Goal: Communication & Community: Answer question/provide support

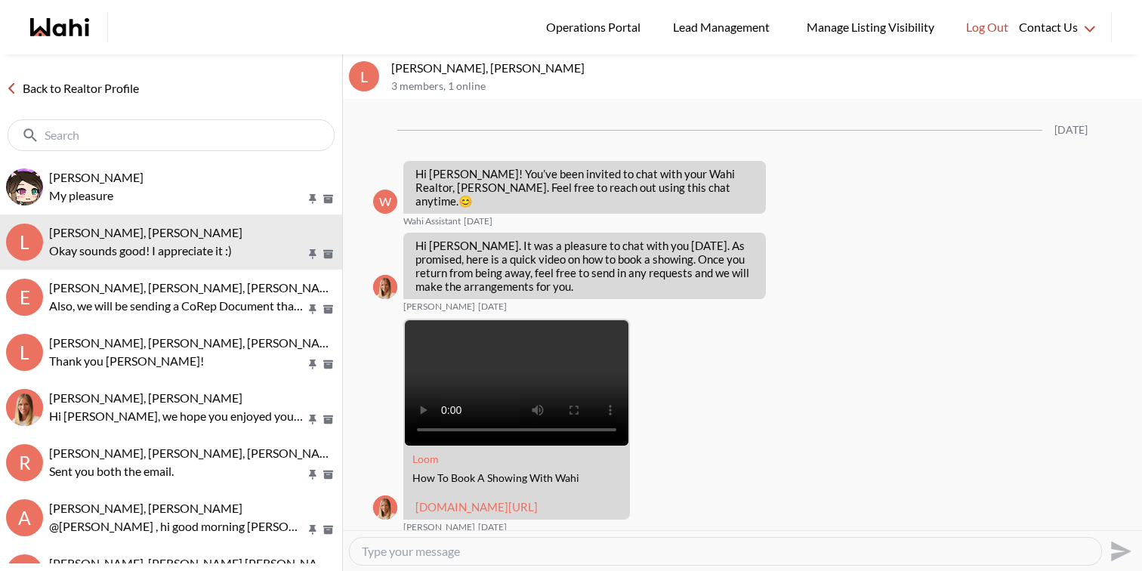
scroll to position [1025, 0]
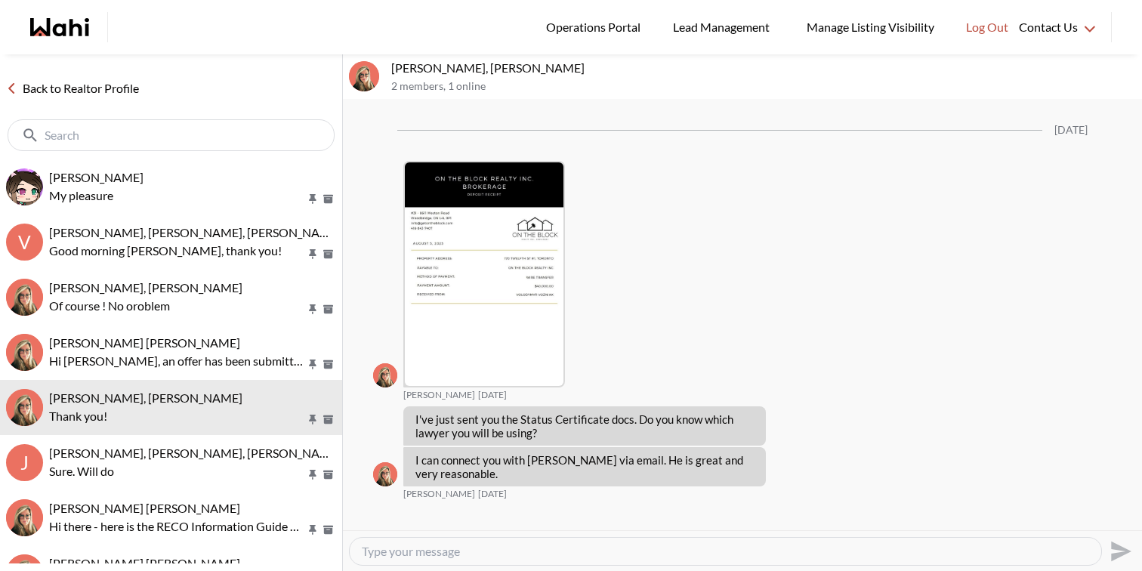
scroll to position [2978, 0]
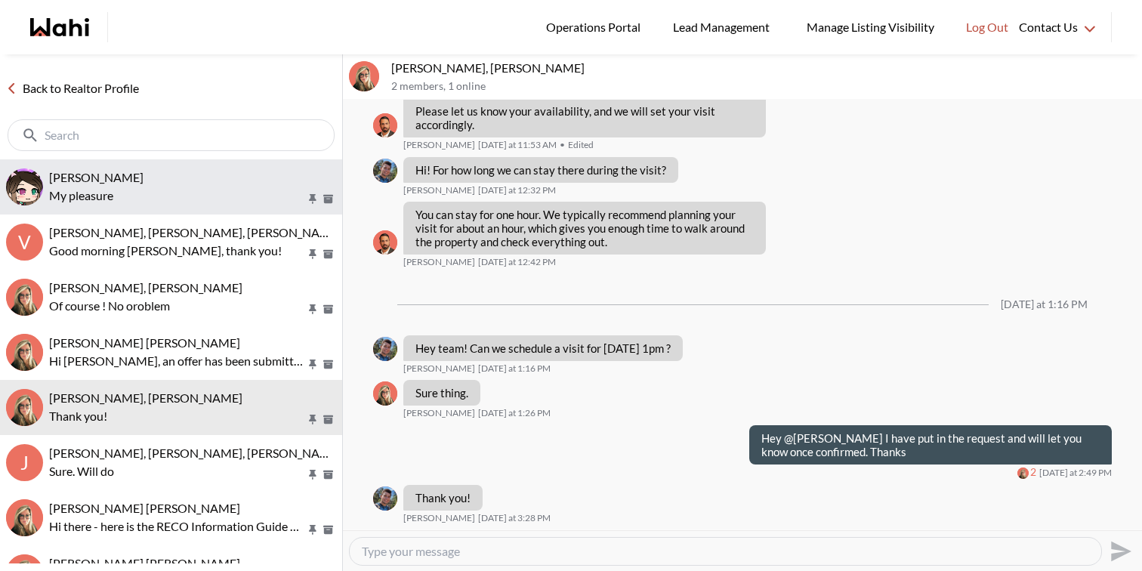
click at [202, 194] on p "My pleasure" at bounding box center [177, 196] width 257 height 18
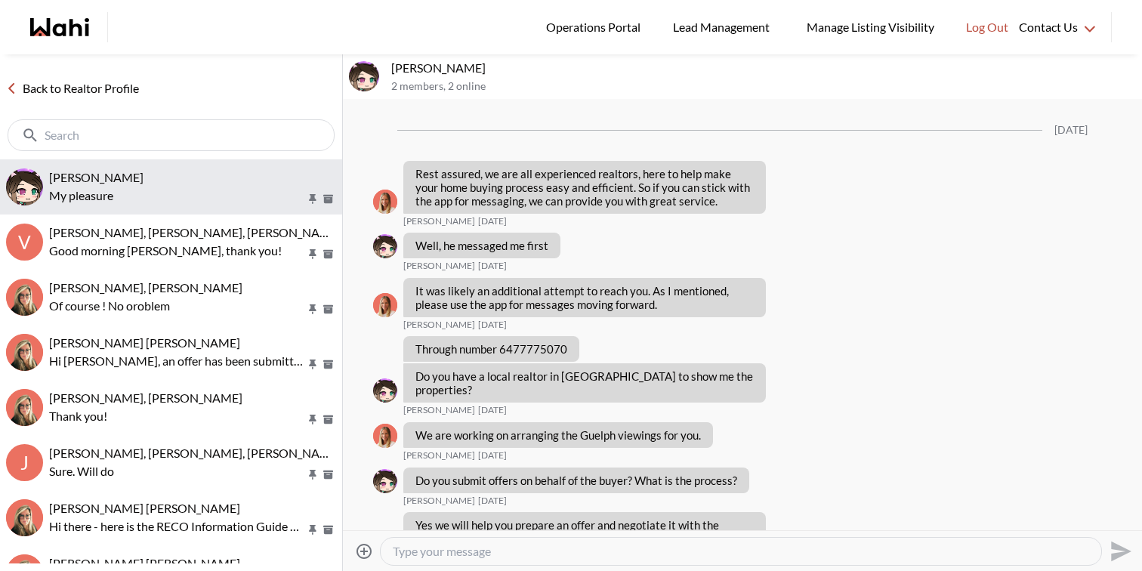
scroll to position [6780, 0]
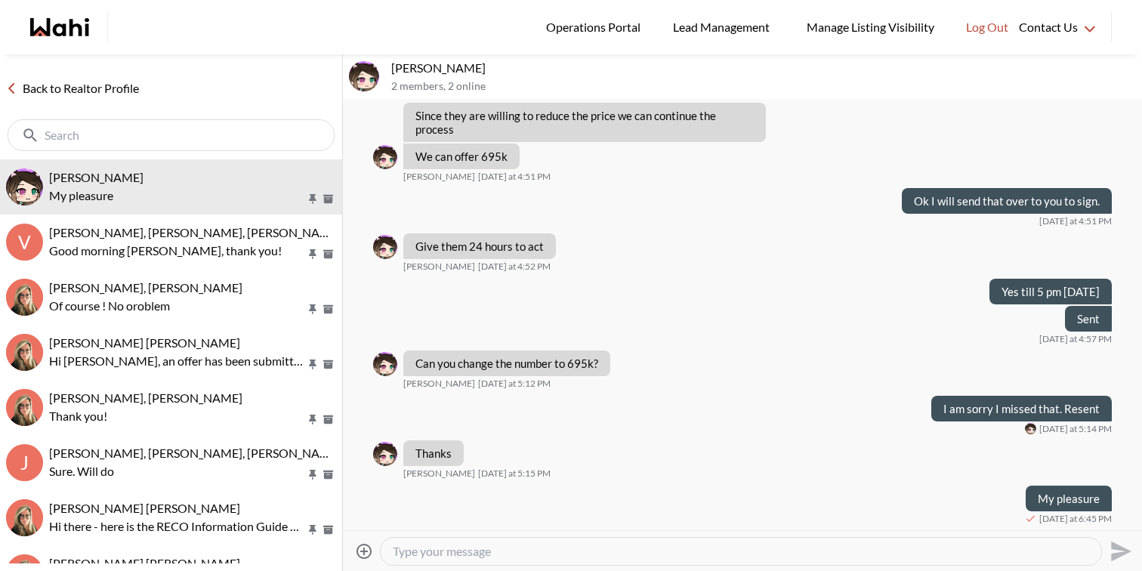
click at [583, 551] on textarea "Type your message" at bounding box center [741, 551] width 696 height 15
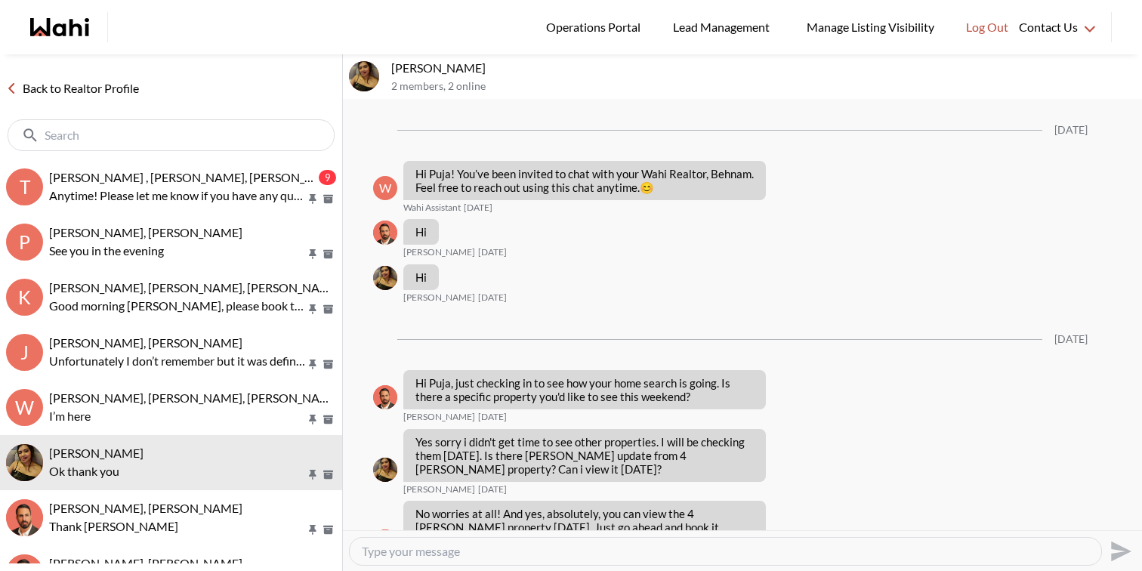
scroll to position [1367, 0]
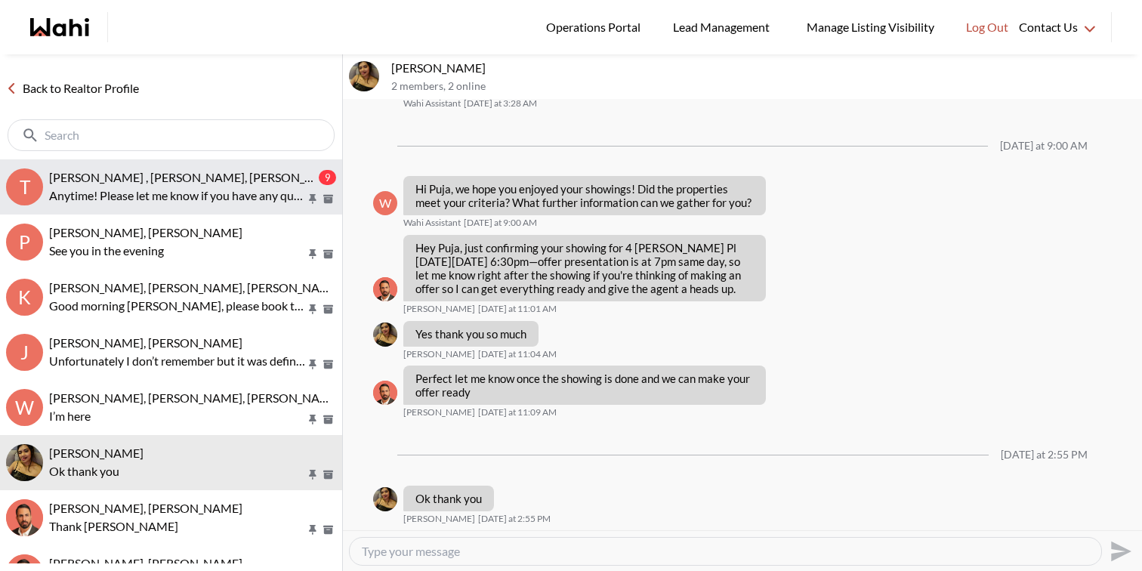
click at [144, 178] on span "Tahshin Jaigirder , Meredith Paajanen, Behnam, Faraz" at bounding box center [196, 177] width 295 height 14
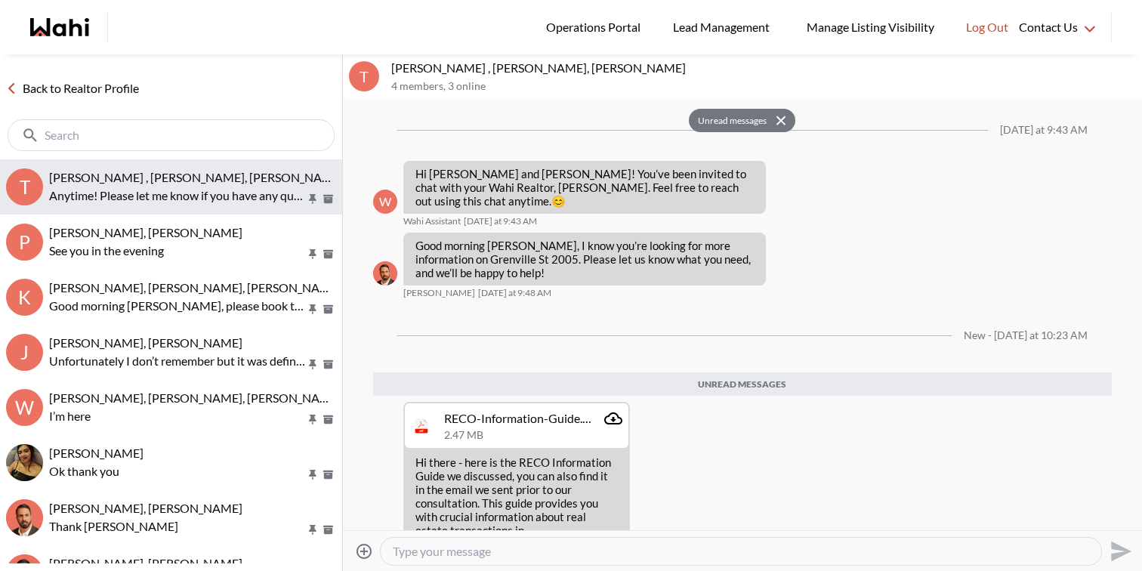
scroll to position [524, 0]
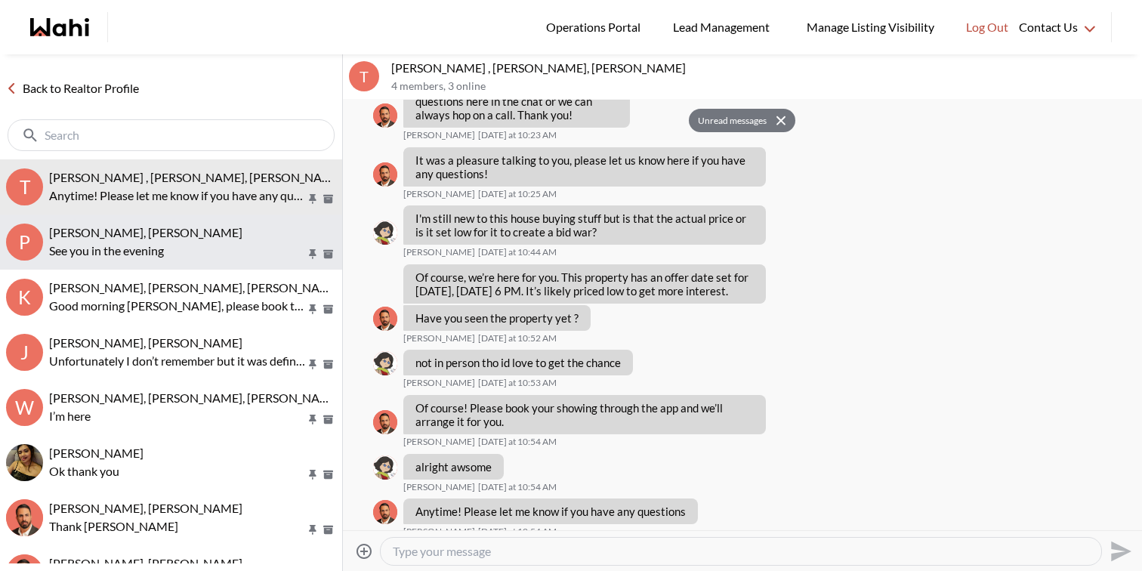
click at [231, 251] on p "See you in the evening" at bounding box center [177, 251] width 257 height 18
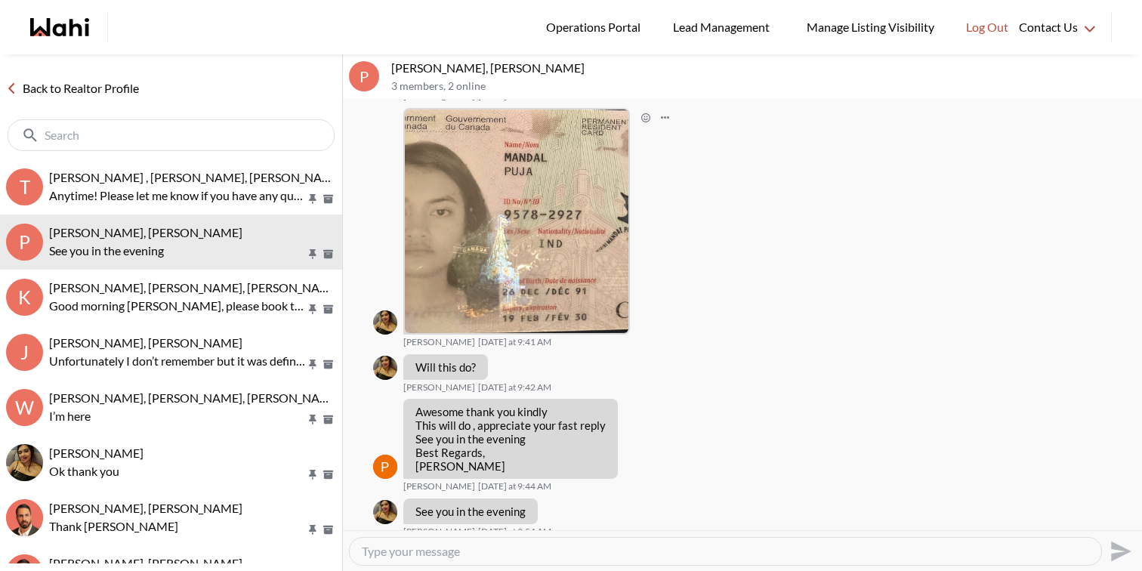
scroll to position [1847, 0]
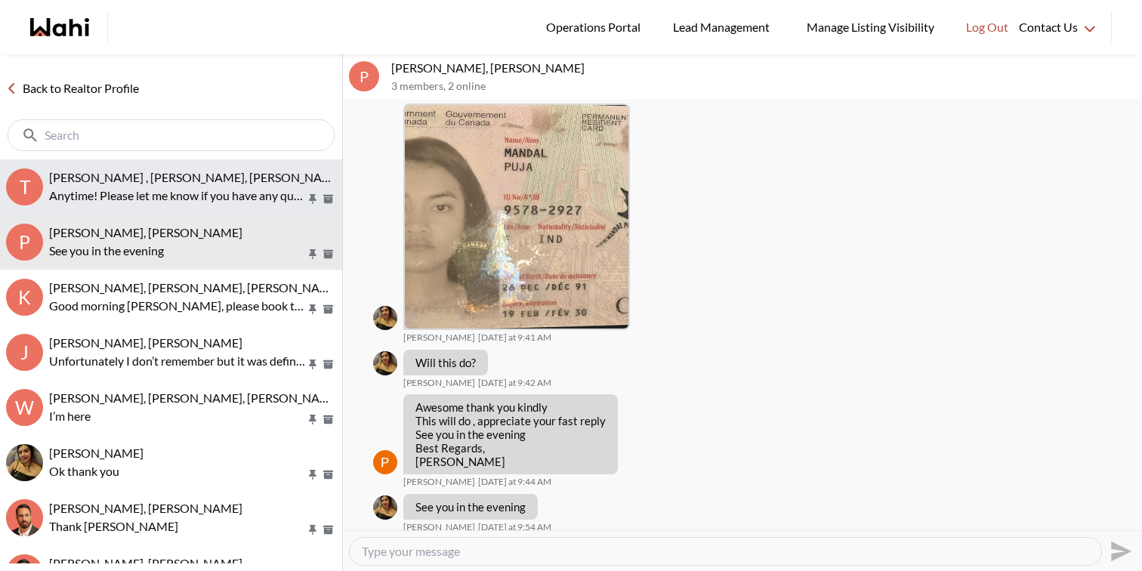
click at [217, 196] on p "Anytime! Please let me know if you have any questions" at bounding box center [177, 196] width 257 height 18
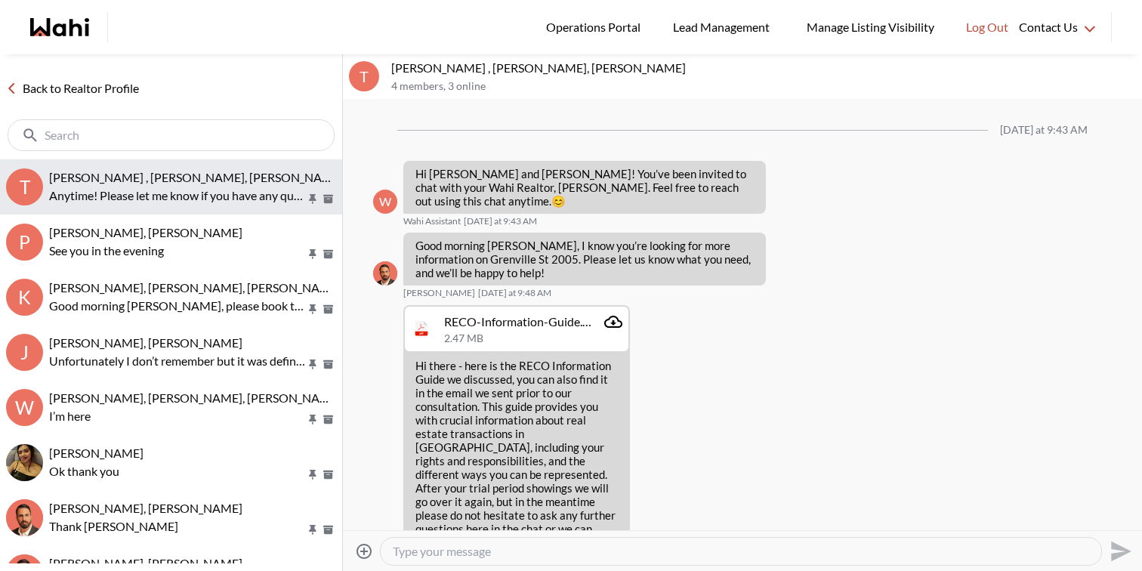
scroll to position [427, 0]
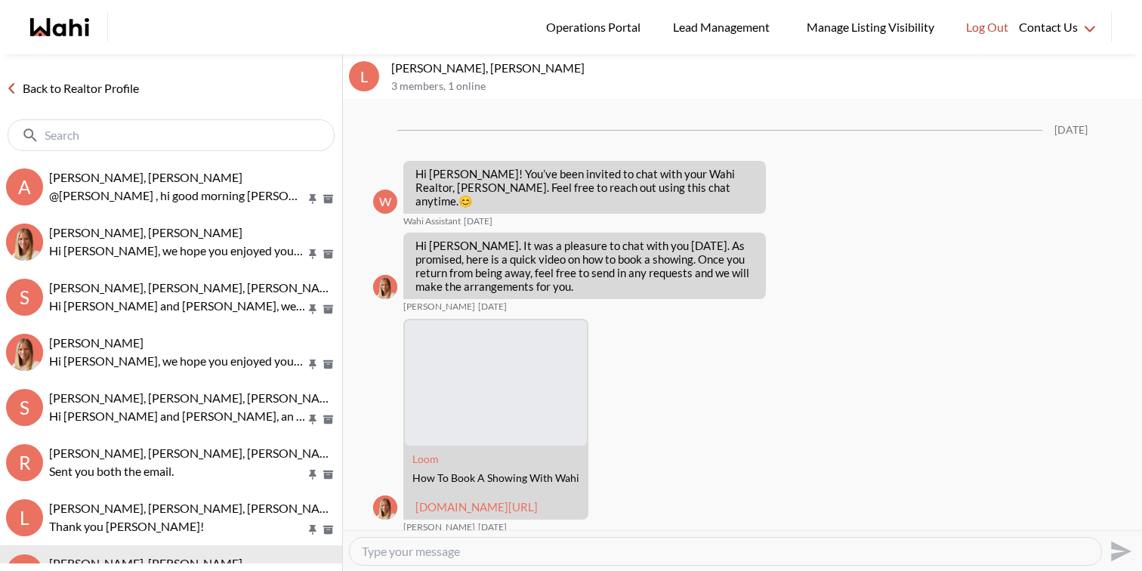
scroll to position [964, 0]
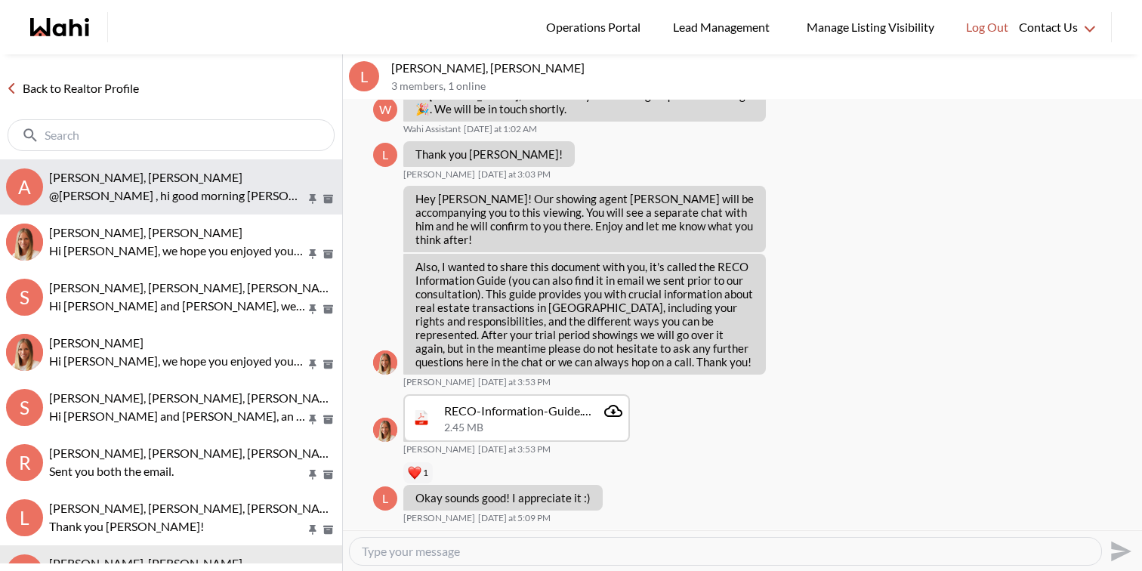
click at [160, 187] on p "@Arsene Dilenga , hi good morning Arsene friendly reminder your showing is comi…" at bounding box center [177, 196] width 257 height 18
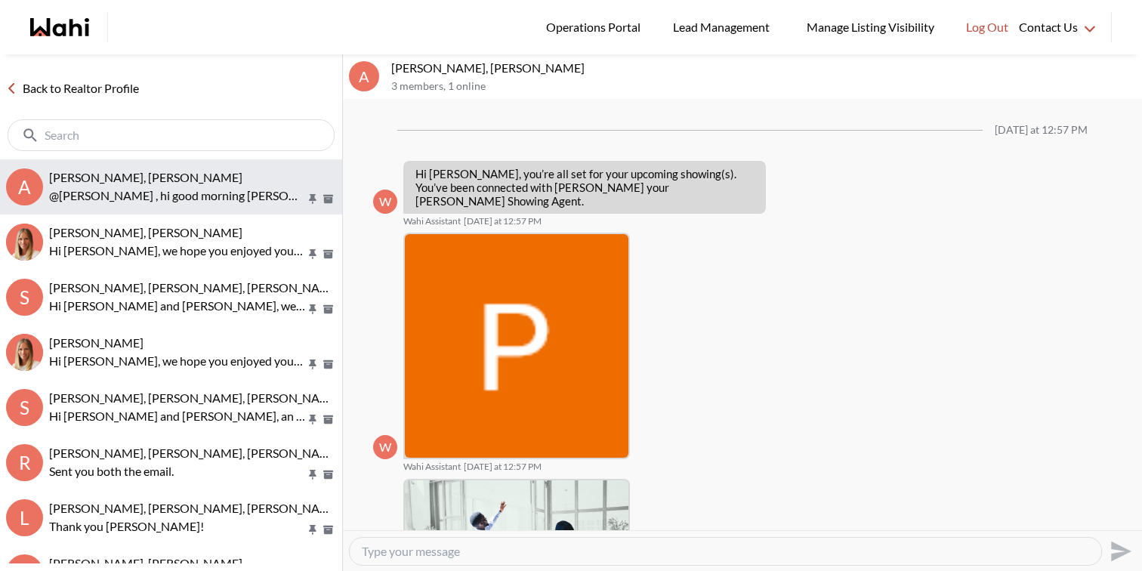
scroll to position [671, 0]
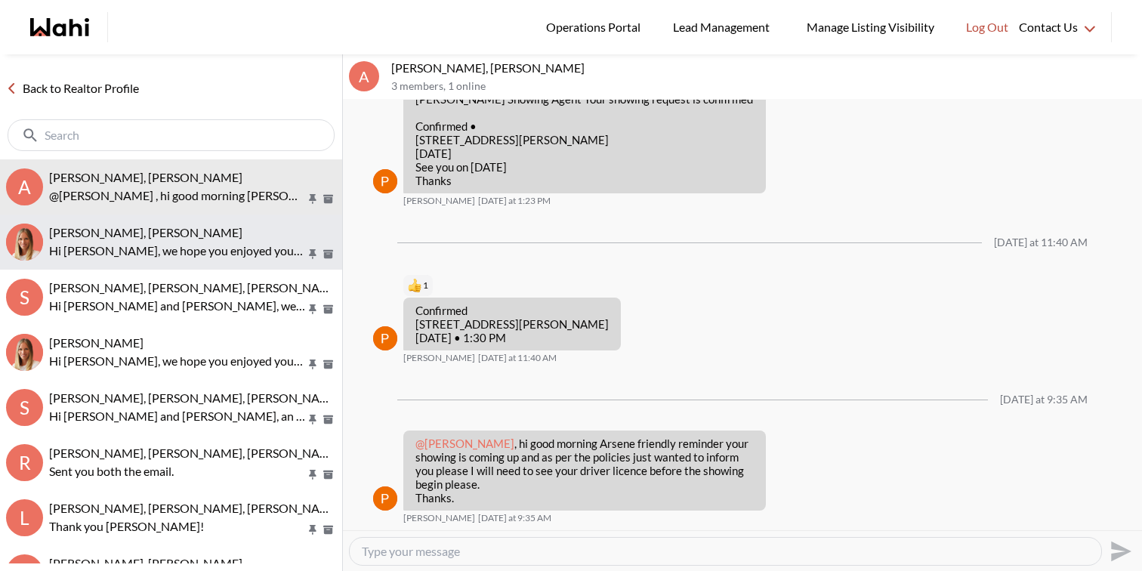
click at [164, 234] on div "Tanya Fita, Michelle" at bounding box center [192, 232] width 287 height 15
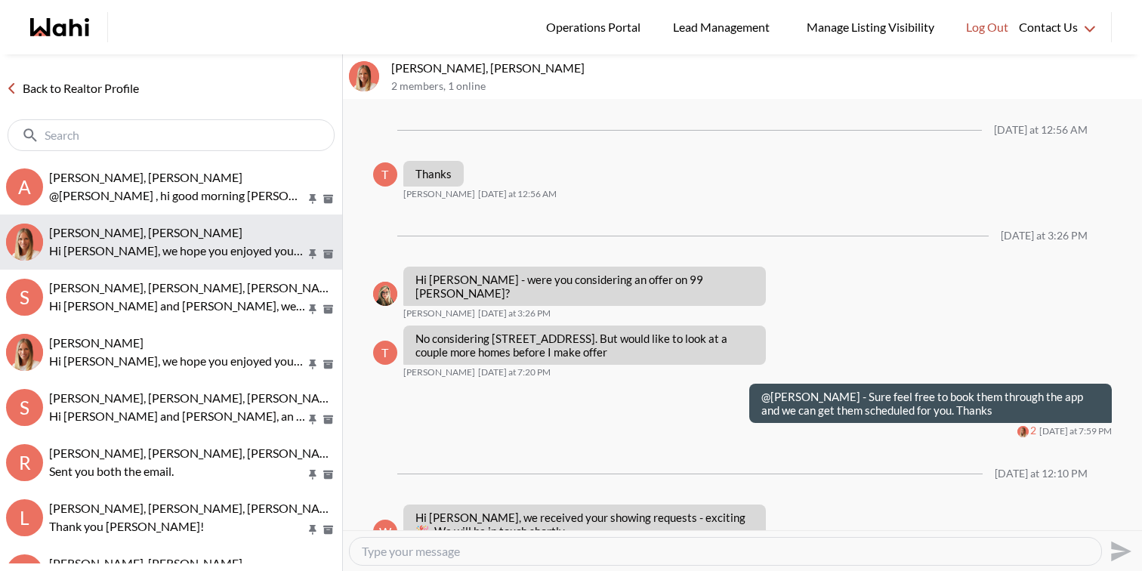
scroll to position [1612, 0]
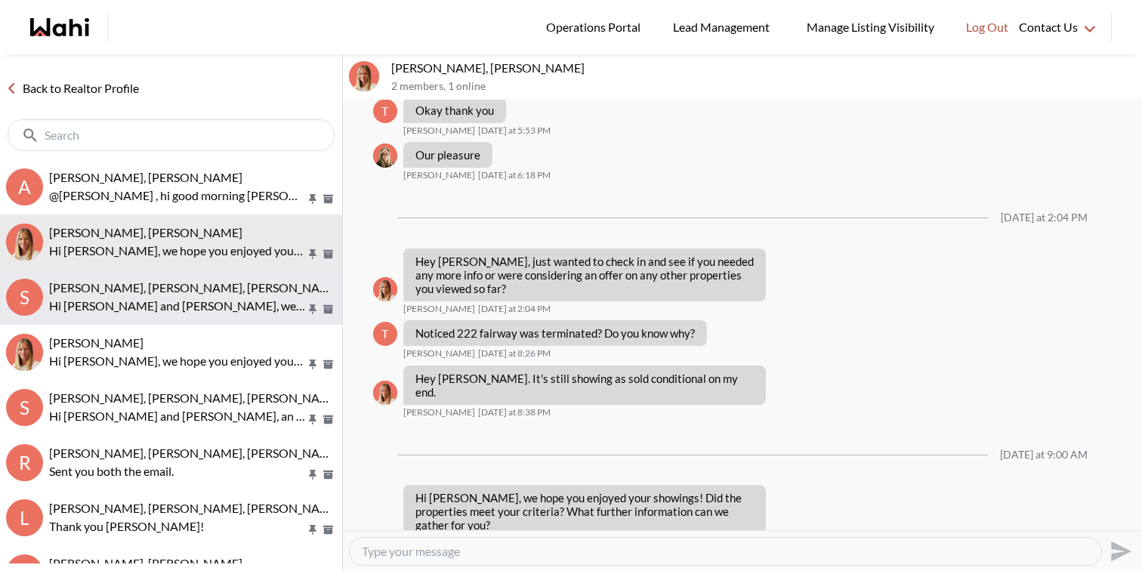
click at [177, 273] on button "S Sourav Singh, Kirti Pal, Michelle Hi Sourav and Kirti, we hope you enjoyed yo…" at bounding box center [171, 297] width 342 height 55
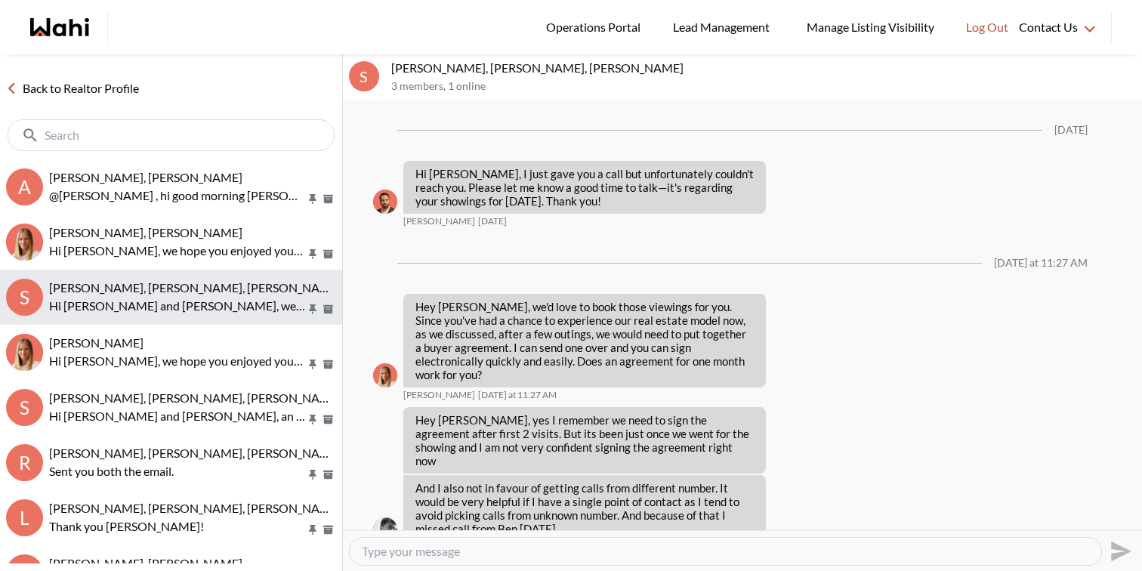
scroll to position [2737, 0]
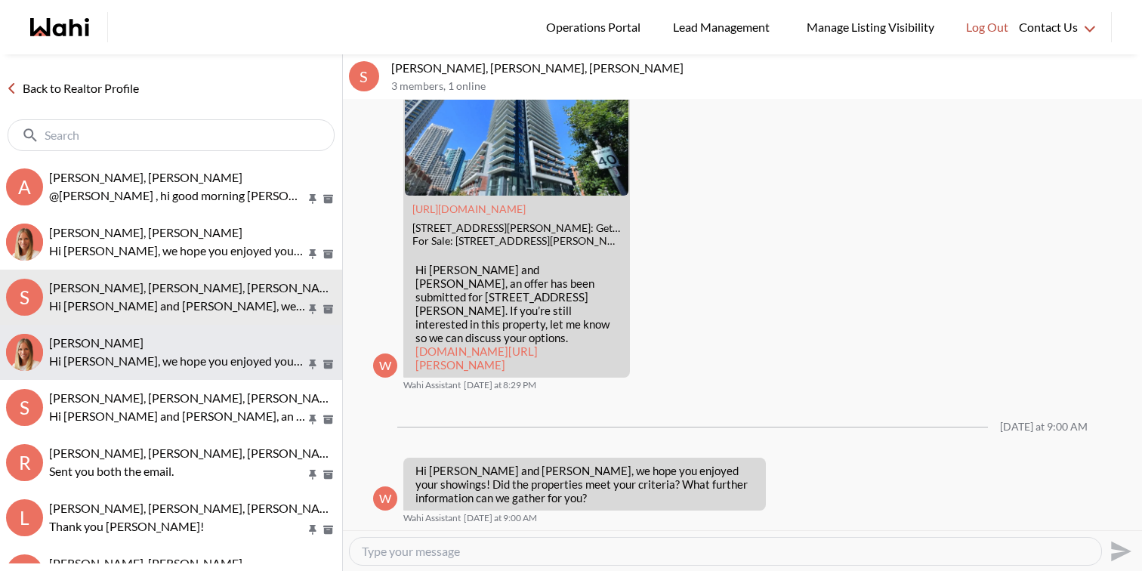
click at [177, 329] on button "Ritu Gill, Michelle Hi Ritu, we hope you enjoyed your showings! Did the propert…" at bounding box center [171, 352] width 342 height 55
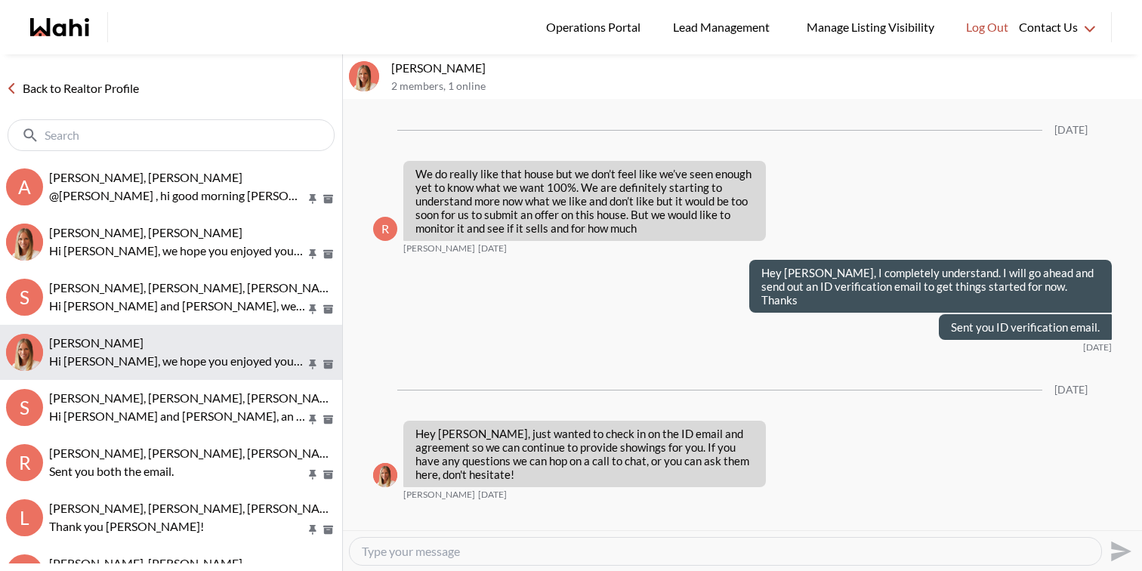
scroll to position [2875, 0]
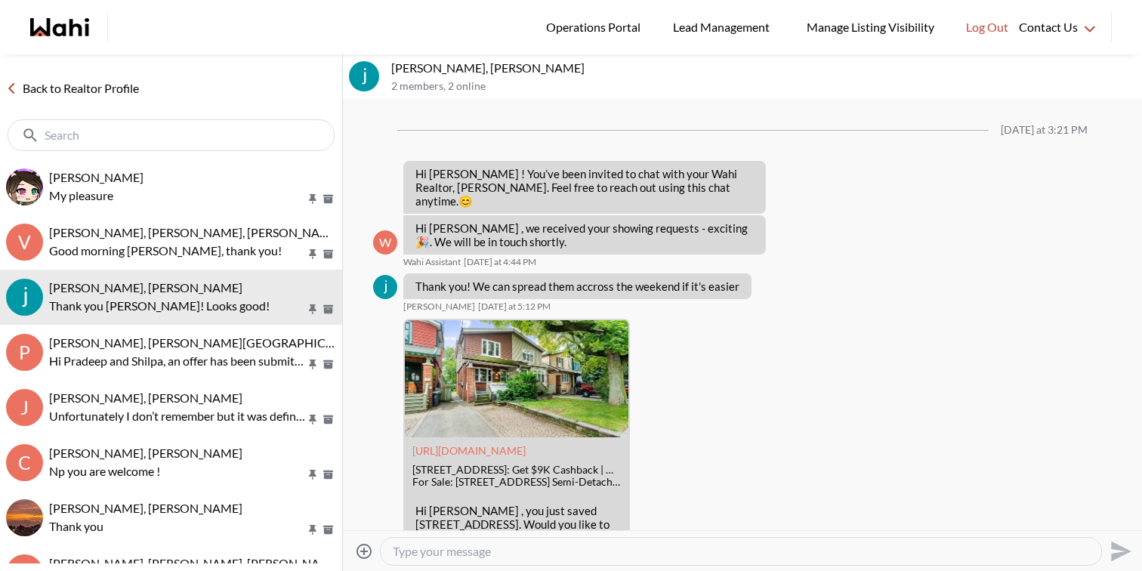
scroll to position [1843, 0]
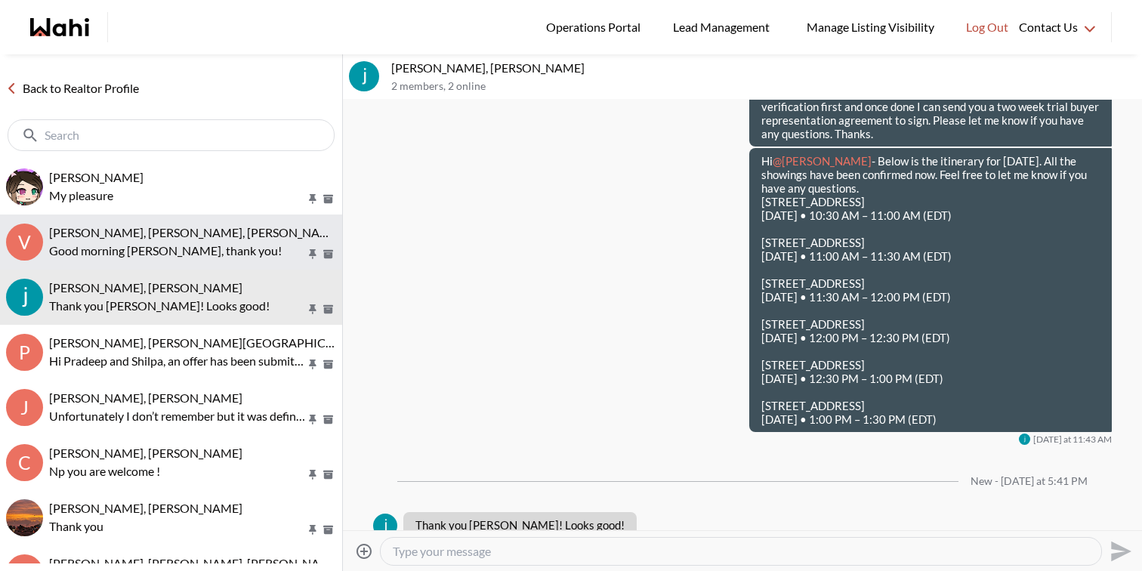
click at [242, 222] on button "V [PERSON_NAME], [PERSON_NAME], [PERSON_NAME], [PERSON_NAME] morning [PERSON_NA…" at bounding box center [171, 241] width 342 height 55
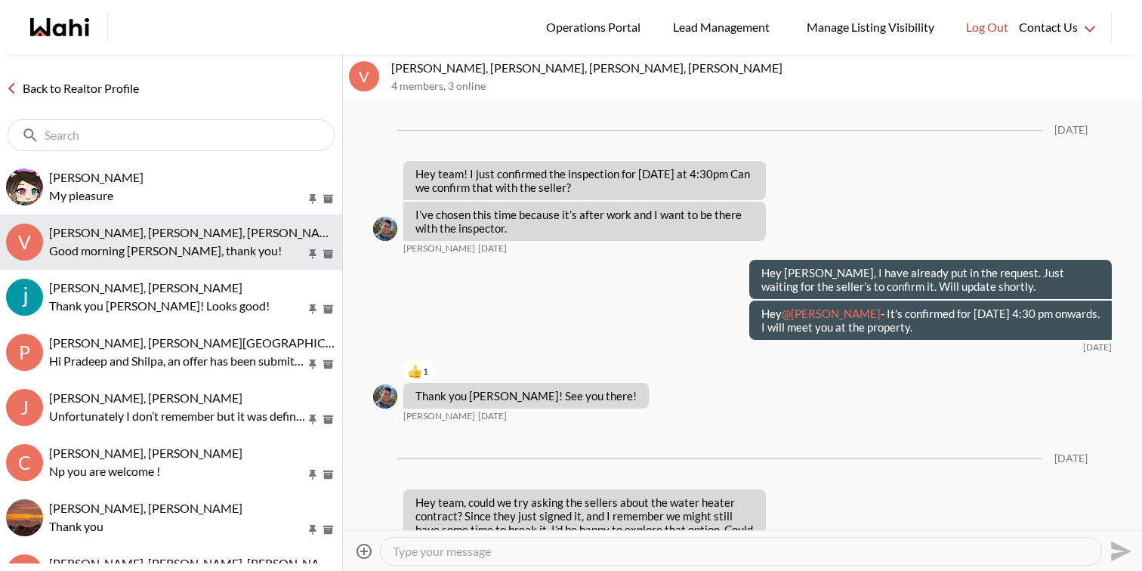
scroll to position [2041, 0]
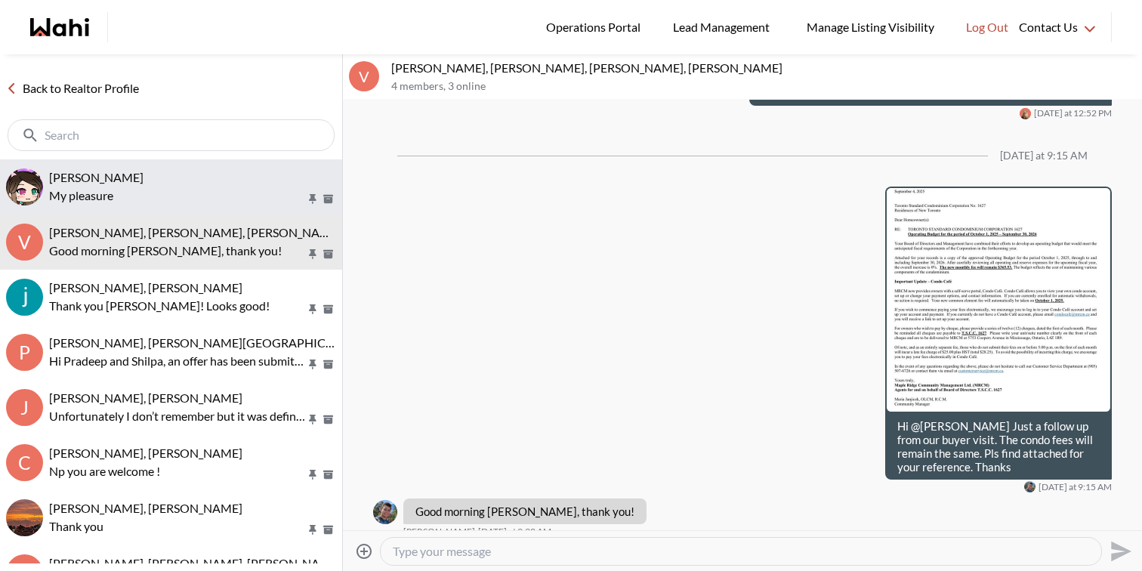
click at [143, 185] on div "[PERSON_NAME] My pleasure" at bounding box center [192, 187] width 287 height 35
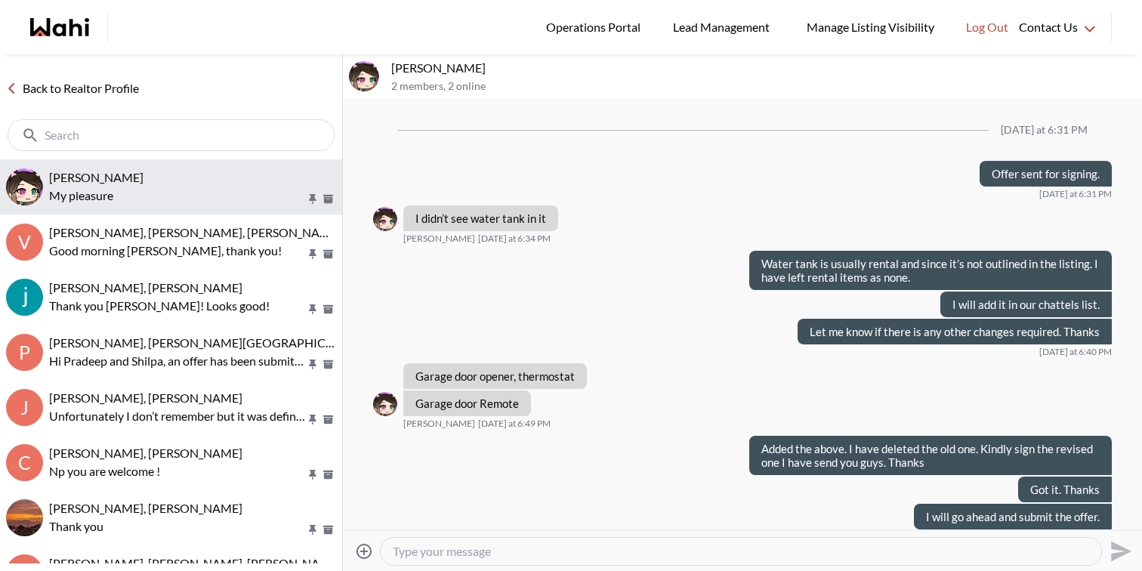
scroll to position [1326, 0]
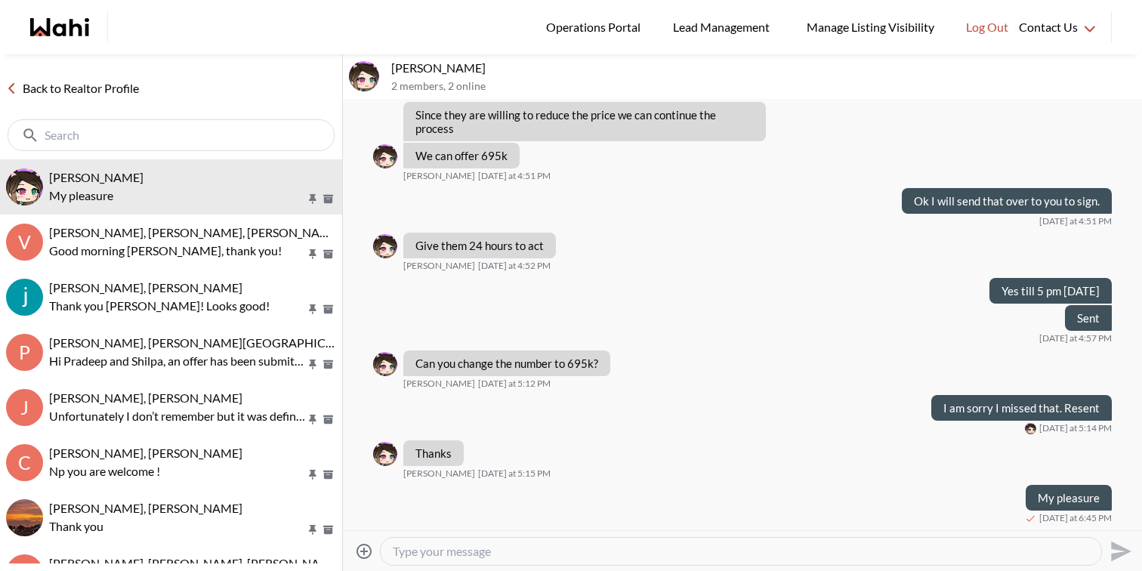
click at [489, 547] on textarea "Type your message" at bounding box center [741, 551] width 696 height 15
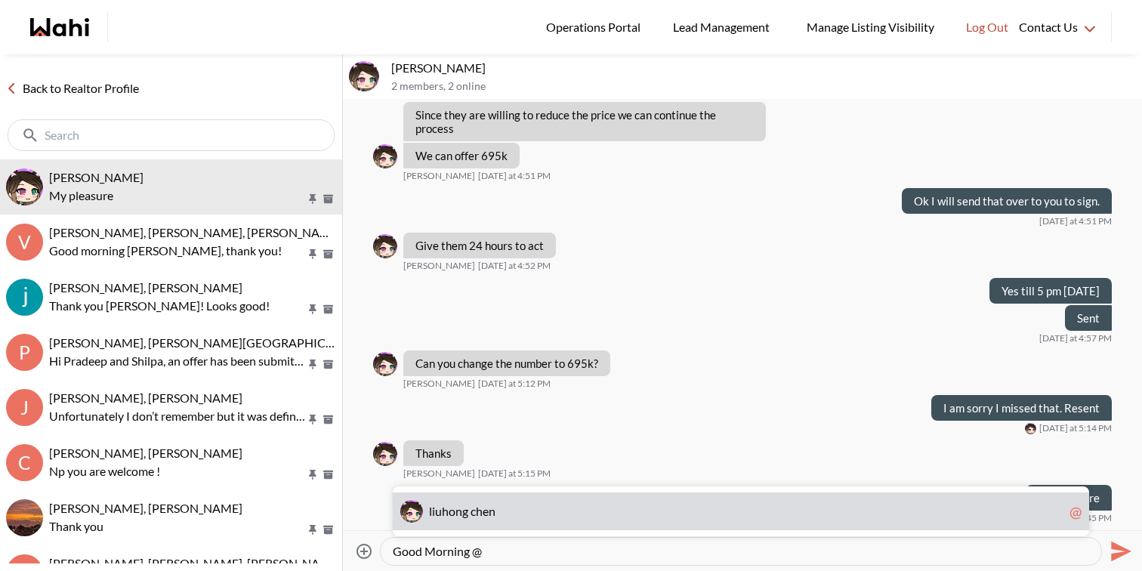
click at [499, 517] on span "l i u h o n g c h e n" at bounding box center [746, 511] width 634 height 15
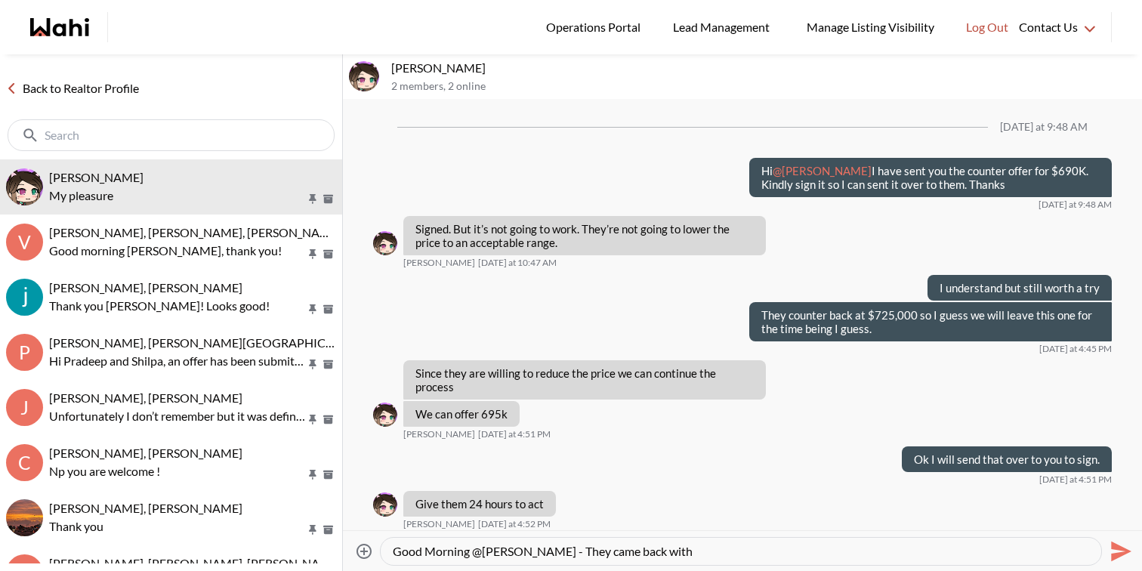
scroll to position [1067, 0]
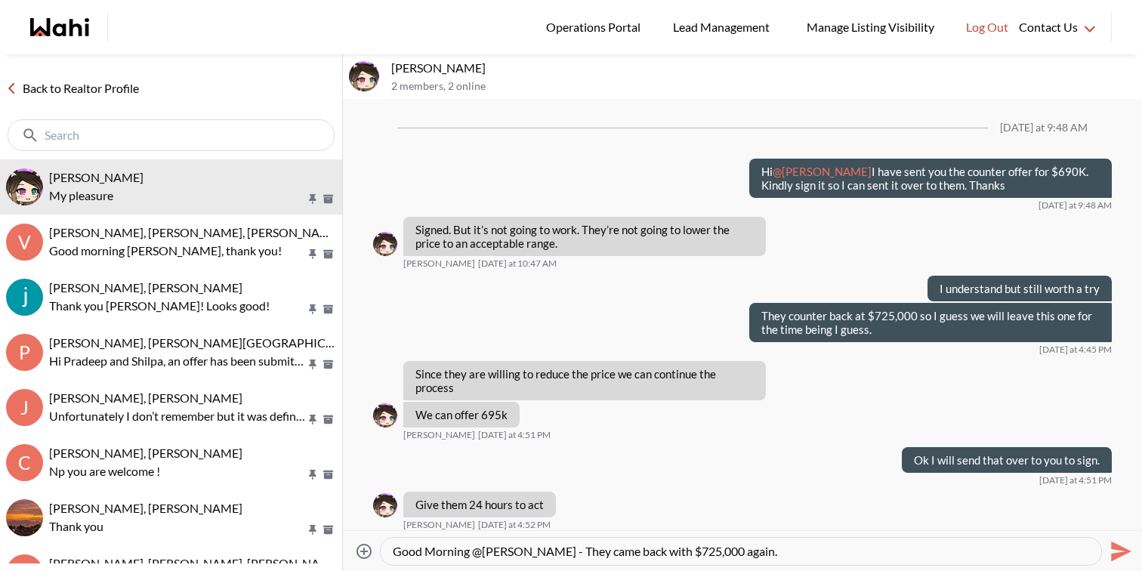
type textarea "Good Morning @[PERSON_NAME] - They came back with $725,000 again."
